Goal: Register for event/course

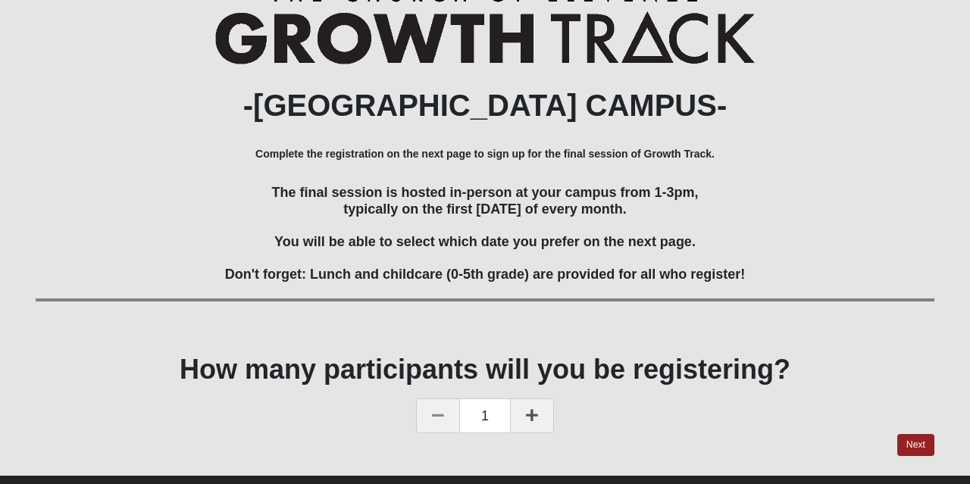
scroll to position [127, 0]
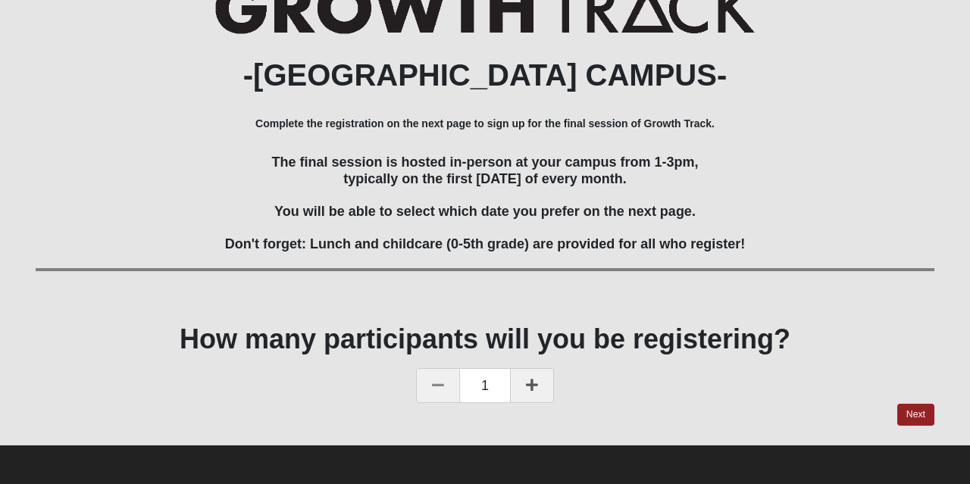
click at [528, 387] on icon at bounding box center [532, 385] width 12 height 14
click at [914, 410] on link "Next" at bounding box center [916, 415] width 37 height 22
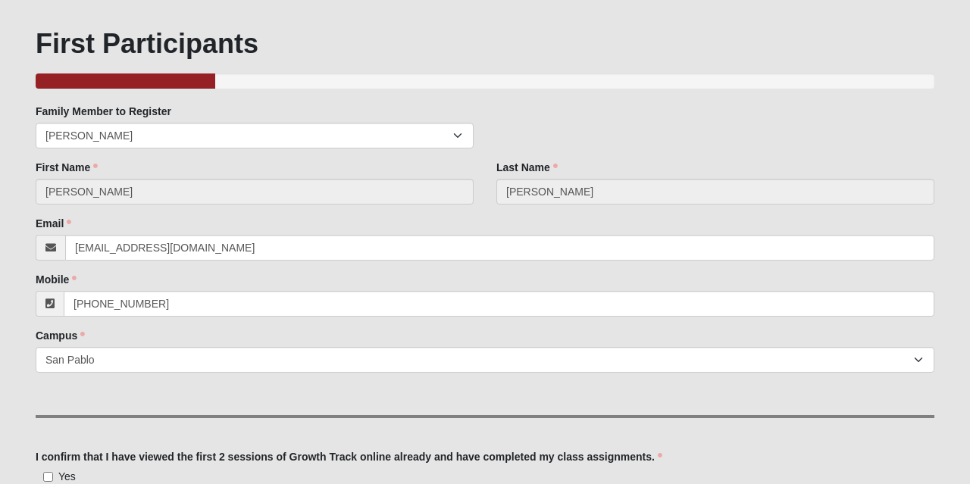
scroll to position [74, 0]
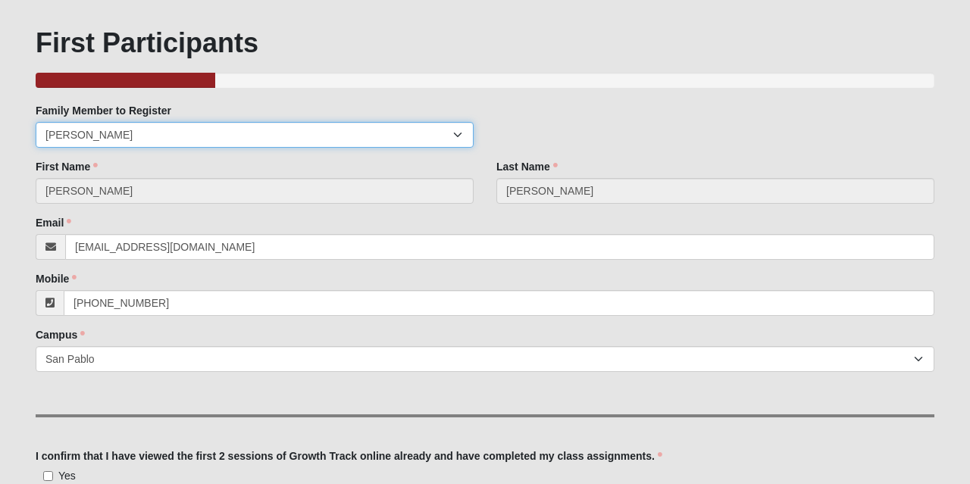
click at [462, 139] on select "[PERSON_NAME] [PERSON_NAME] [PERSON_NAME][GEOGRAPHIC_DATA][PERSON_NAME]" at bounding box center [255, 135] width 438 height 26
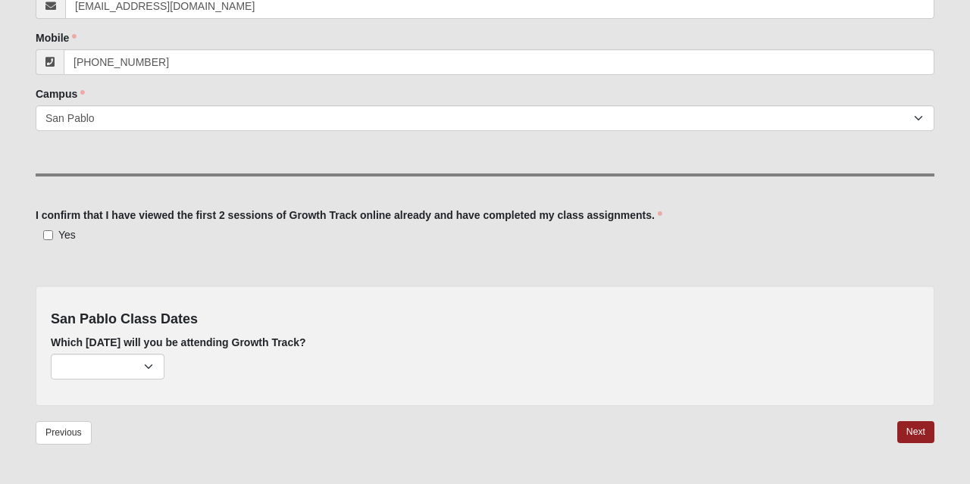
scroll to position [355, 0]
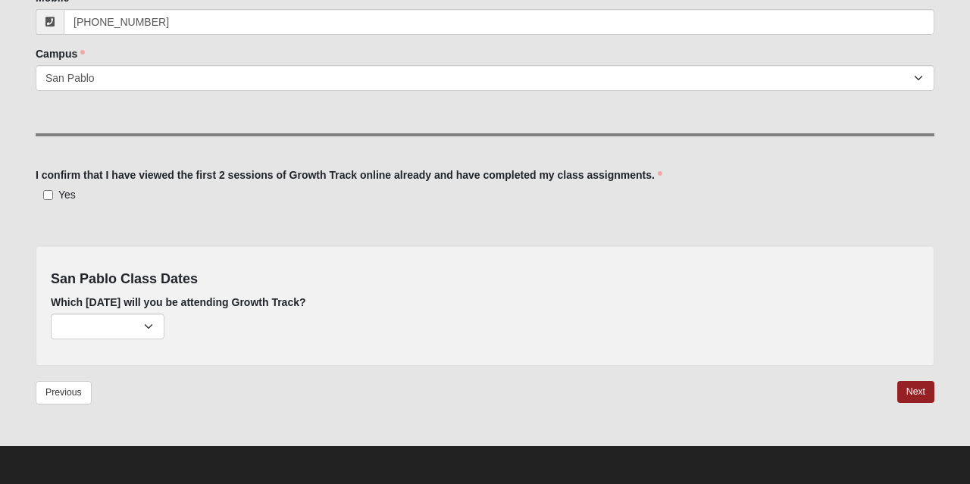
click at [56, 199] on label "Yes" at bounding box center [56, 194] width 40 height 15
click at [53, 199] on input "Yes" at bounding box center [48, 195] width 10 height 10
checkbox input "true"
click at [87, 323] on select "[DATE] (189 remaining) [DATE] (215 remaining) [DATE] (224 remaining) [DATE] (22…" at bounding box center [108, 327] width 114 height 26
select select "714"
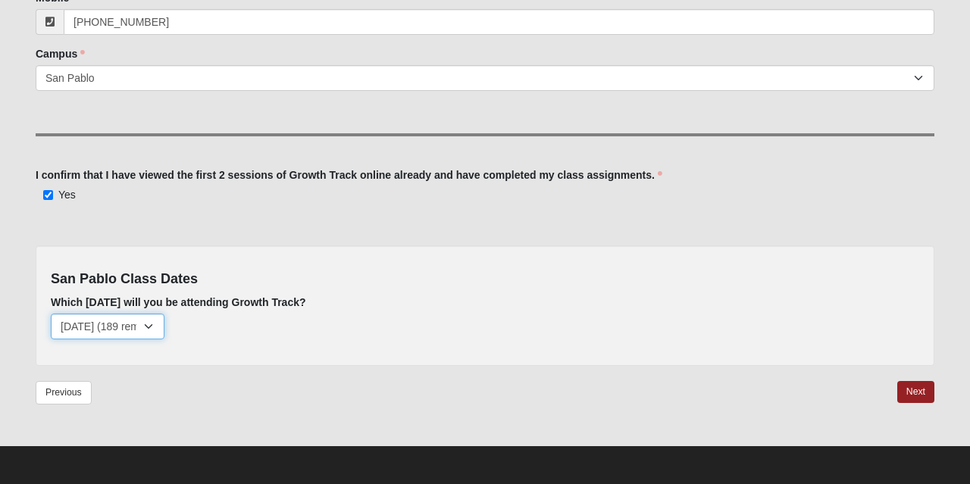
click option "[DATE] (189 remaining)" at bounding box center [0, 0] width 0 height 0
click at [915, 389] on link "Next" at bounding box center [916, 392] width 37 height 22
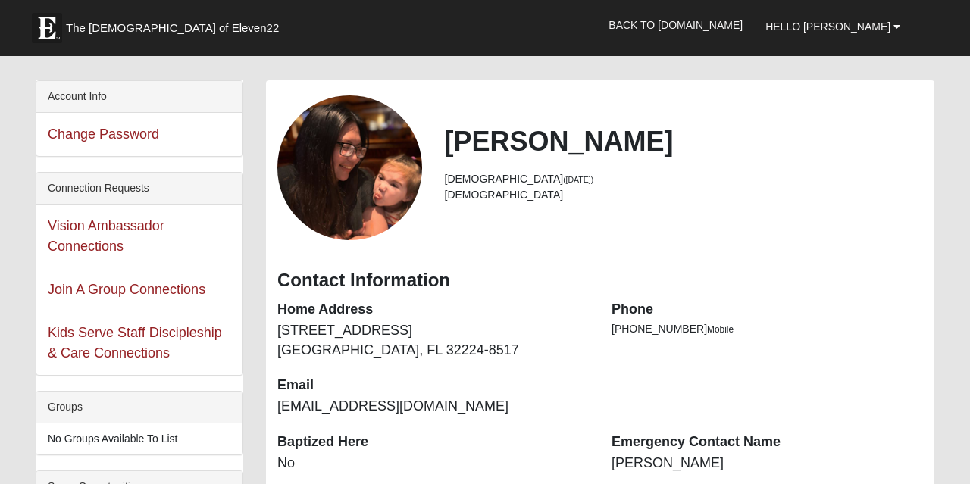
scroll to position [46, 0]
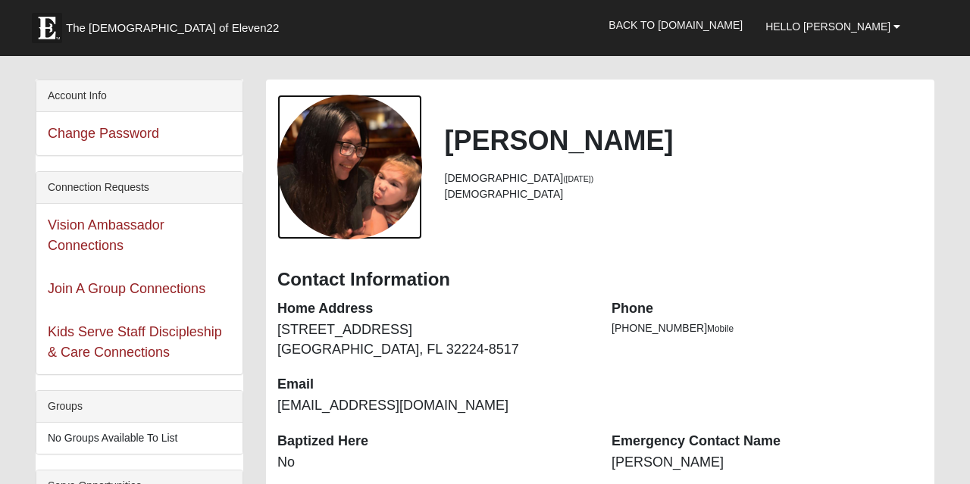
click at [343, 189] on div "View Fullsize Photo" at bounding box center [349, 167] width 145 height 145
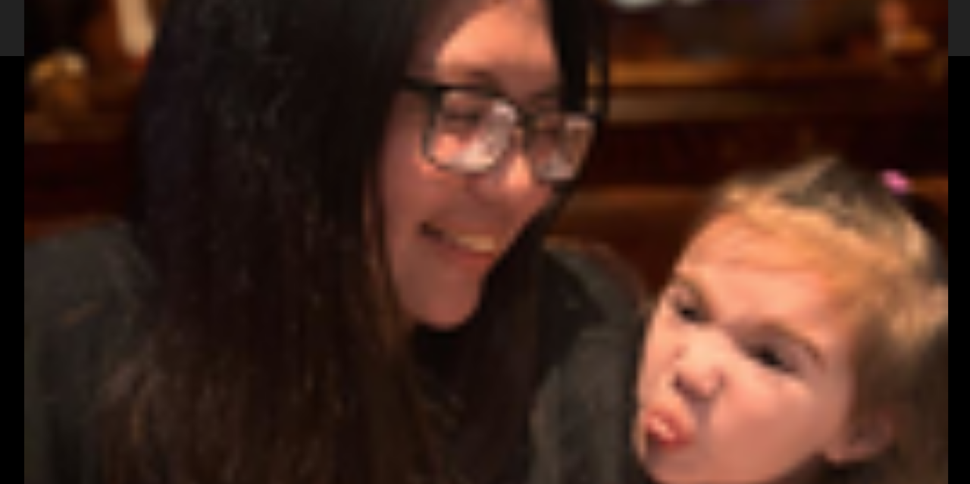
scroll to position [0, 0]
